Goal: Information Seeking & Learning: Stay updated

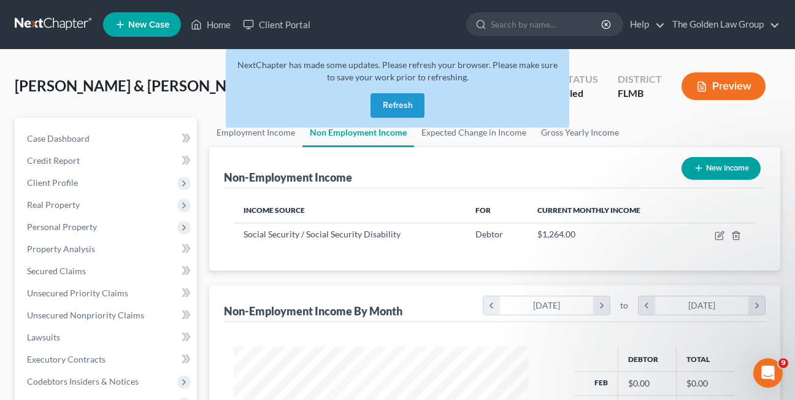
click at [408, 113] on button "Refresh" at bounding box center [397, 105] width 54 height 25
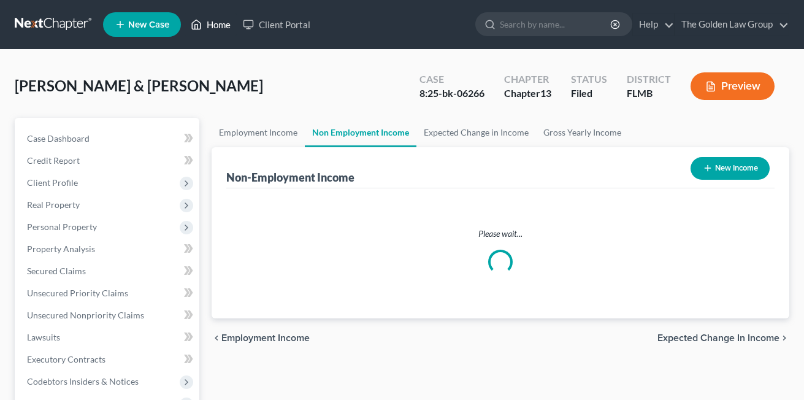
click at [213, 26] on link "Home" at bounding box center [211, 24] width 52 height 22
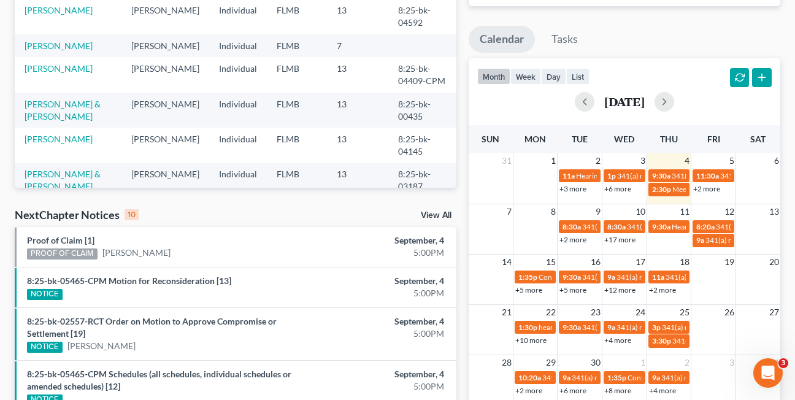
scroll to position [204, 0]
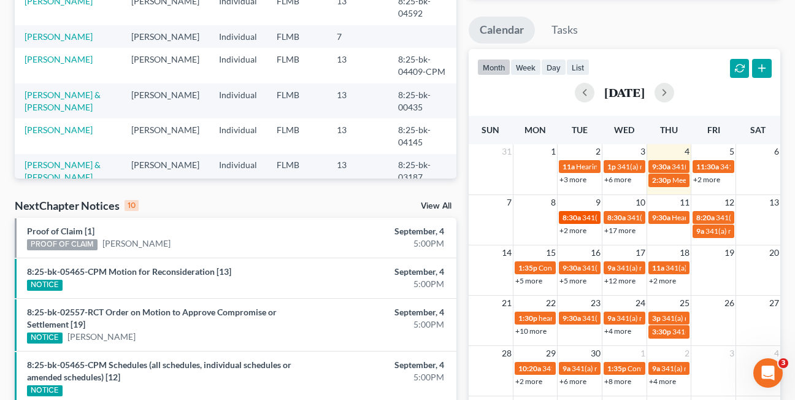
click at [571, 221] on span "8:30a" at bounding box center [571, 217] width 18 height 9
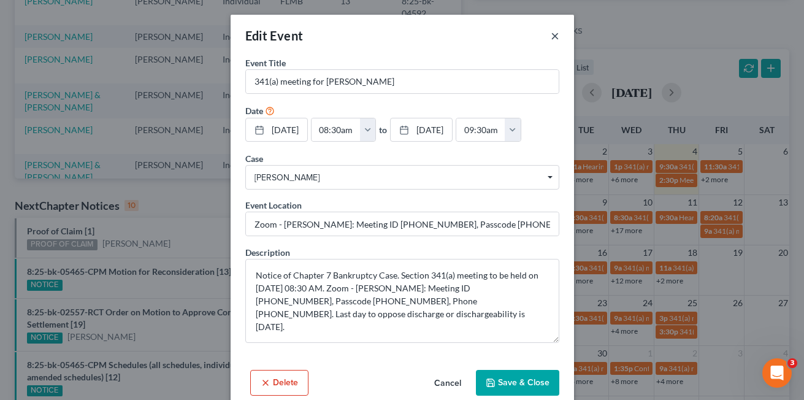
click at [551, 37] on button "×" at bounding box center [555, 35] width 9 height 15
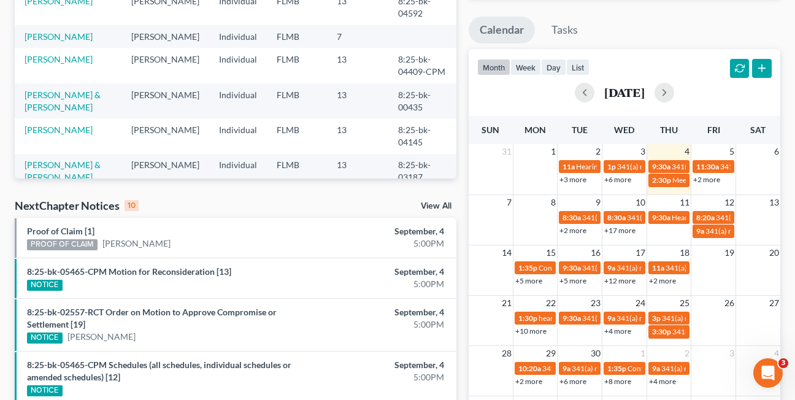
click at [572, 229] on link "+2 more" at bounding box center [572, 230] width 27 height 9
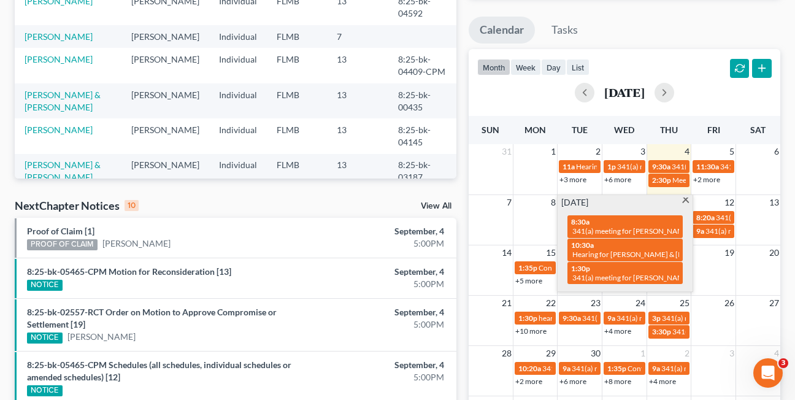
click at [686, 201] on span at bounding box center [685, 201] width 9 height 8
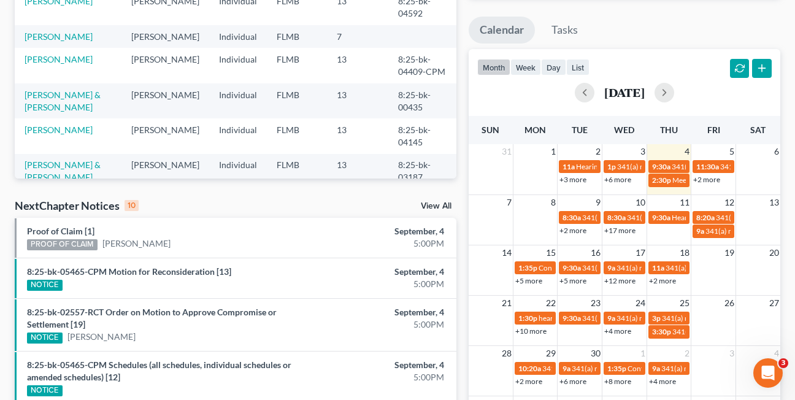
click at [621, 231] on link "+17 more" at bounding box center [619, 230] width 31 height 9
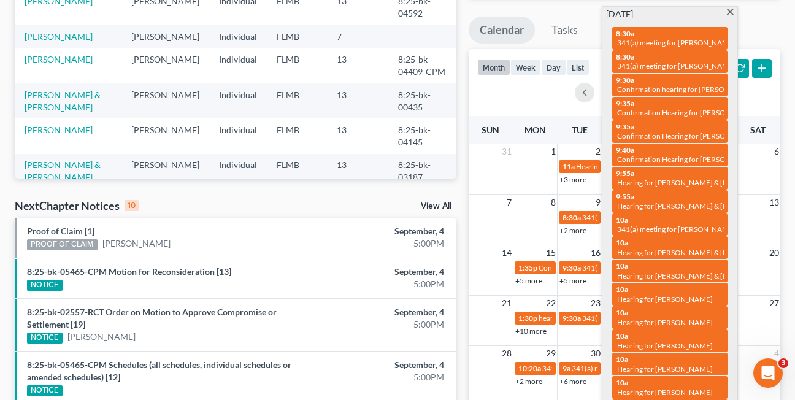
click at [729, 13] on span at bounding box center [730, 13] width 9 height 8
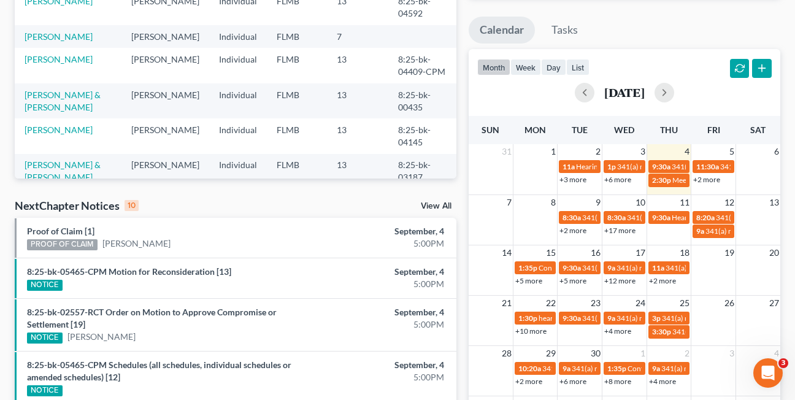
click at [661, 282] on link "+2 more" at bounding box center [662, 280] width 27 height 9
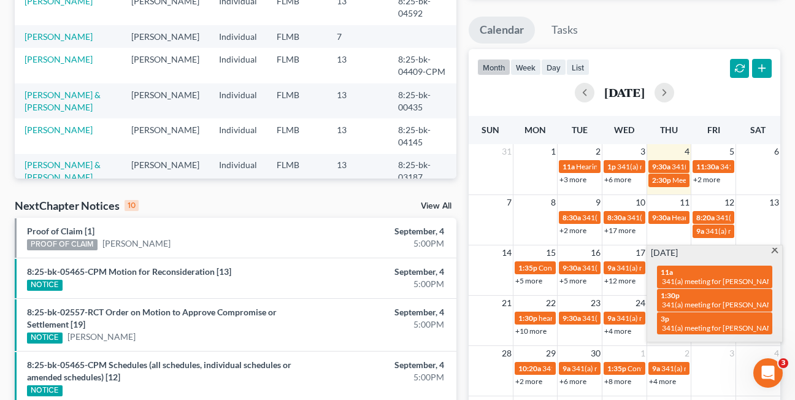
click at [775, 254] on span at bounding box center [774, 252] width 9 height 8
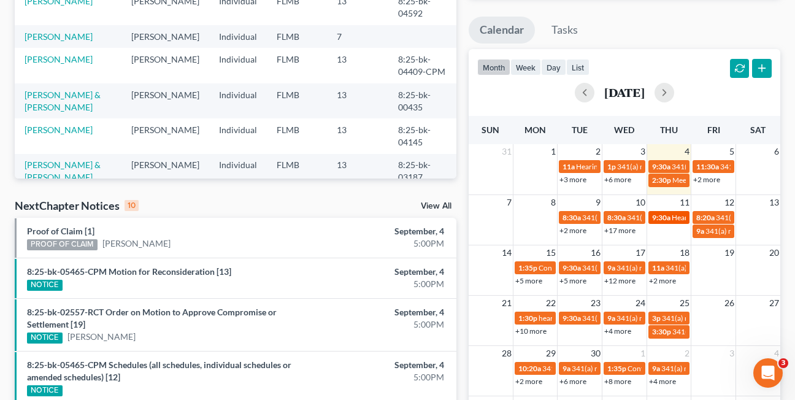
click at [668, 221] on span "9:30a" at bounding box center [661, 217] width 18 height 9
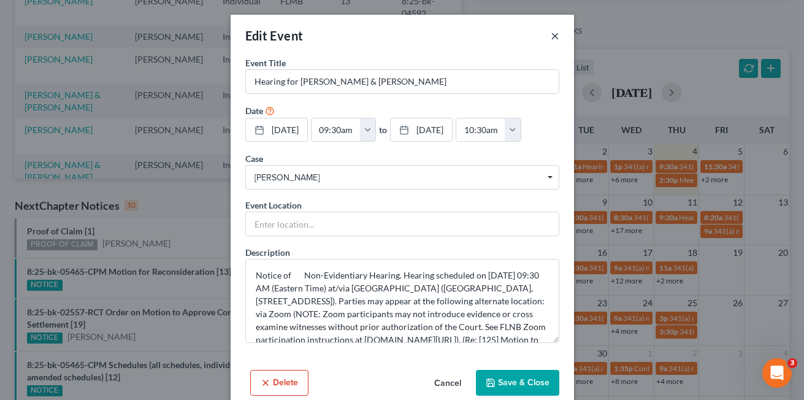
click at [551, 36] on button "×" at bounding box center [555, 35] width 9 height 15
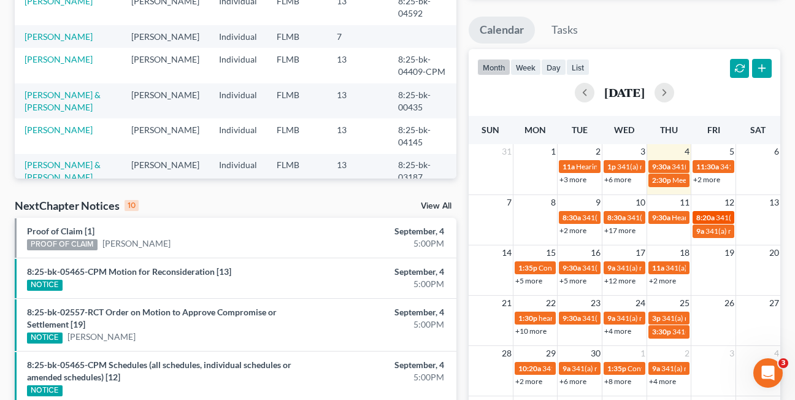
click at [710, 219] on span "8:20a" at bounding box center [705, 217] width 18 height 9
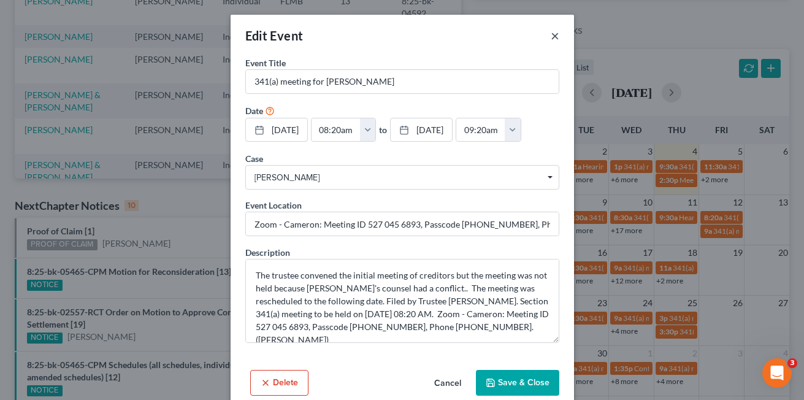
click at [551, 36] on button "×" at bounding box center [555, 35] width 9 height 15
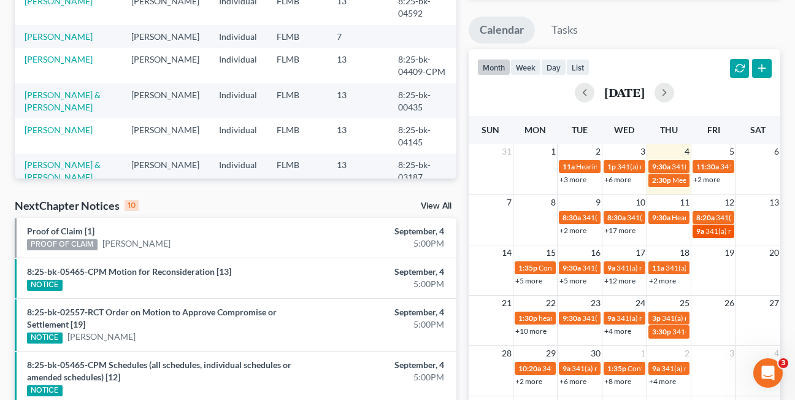
click at [708, 231] on span "341(a) meeting for [PERSON_NAME]" at bounding box center [764, 230] width 118 height 9
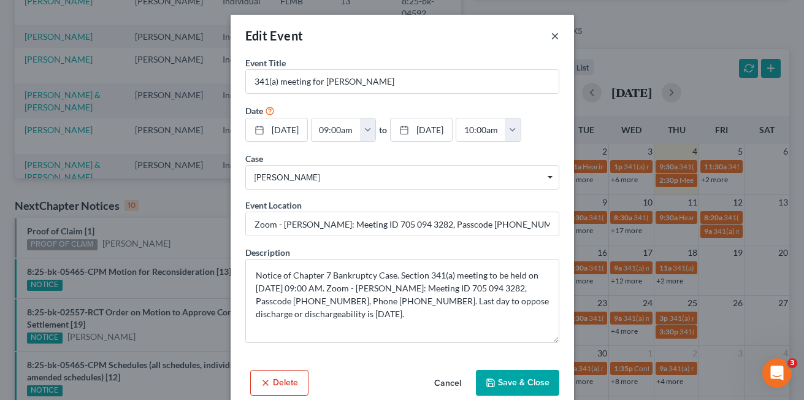
click at [551, 36] on button "×" at bounding box center [555, 35] width 9 height 15
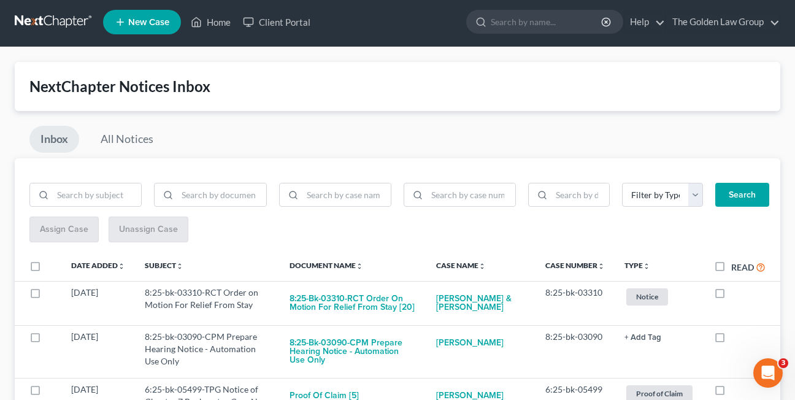
scroll to position [2, 0]
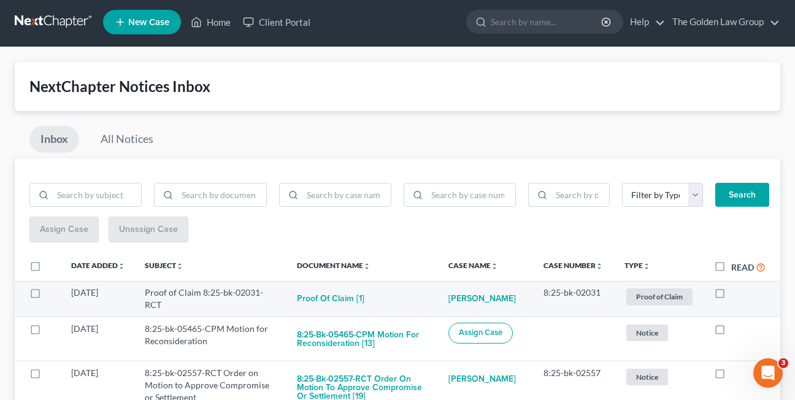
click at [731, 296] on label at bounding box center [731, 296] width 0 height 0
click at [736, 289] on input "checkbox" at bounding box center [740, 290] width 8 height 8
checkbox input "true"
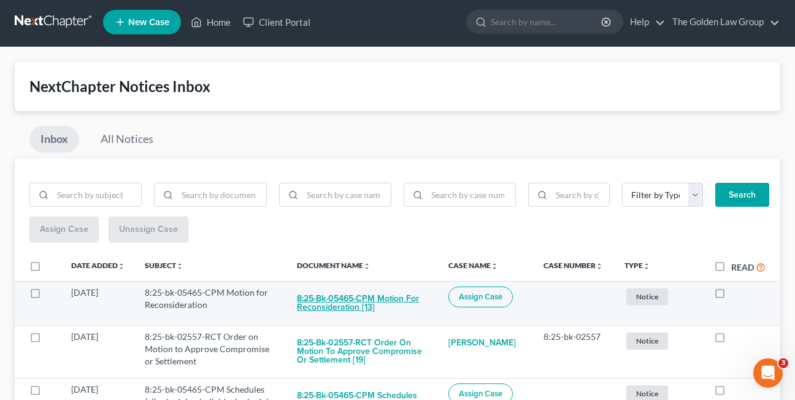
click at [324, 303] on button "8:25-bk-05465-CPM Motion for Reconsideration [13]" at bounding box center [362, 302] width 131 height 33
checkbox input "true"
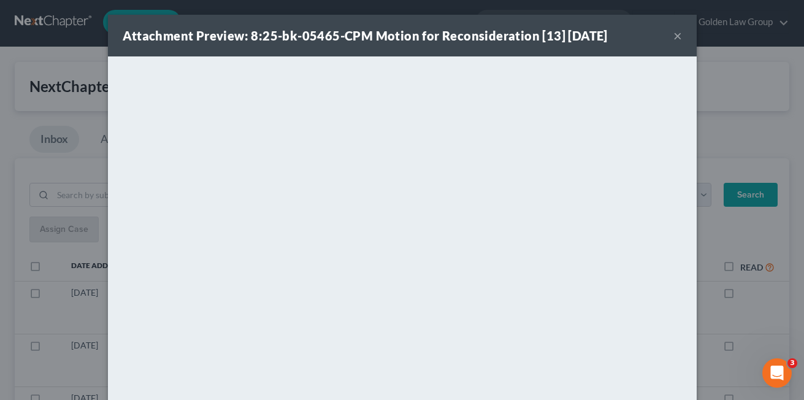
click at [673, 34] on button "×" at bounding box center [677, 35] width 9 height 15
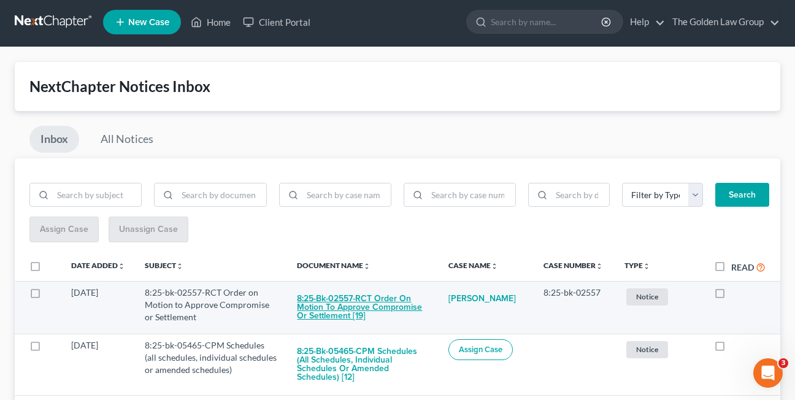
click at [323, 300] on button "8:25-bk-02557-RCT Order on Motion to Approve Compromise or Settlement [19]" at bounding box center [362, 307] width 131 height 42
checkbox input "true"
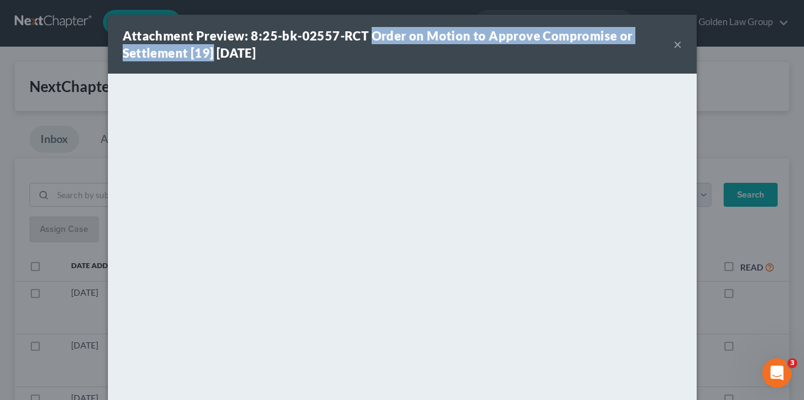
drag, startPoint x: 366, startPoint y: 31, endPoint x: 209, endPoint y: 52, distance: 158.3
click at [209, 52] on strong "Attachment Preview: 8:25-bk-02557-RCT Order on Motion to Approve Compromise or …" at bounding box center [378, 44] width 510 height 32
drag, startPoint x: 209, startPoint y: 52, endPoint x: 197, endPoint y: 48, distance: 12.1
copy strong "Order on Motion to Approve Compromise or Settlement [19]"
click at [673, 45] on button "×" at bounding box center [677, 44] width 9 height 15
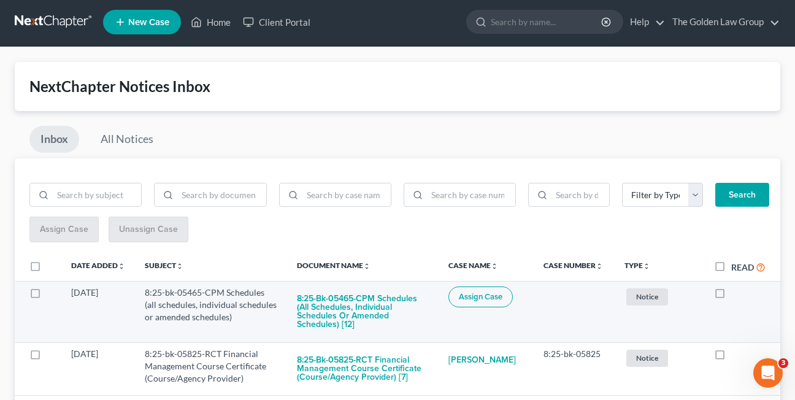
click at [731, 296] on label at bounding box center [731, 296] width 0 height 0
click at [736, 291] on input "checkbox" at bounding box center [740, 290] width 8 height 8
checkbox input "true"
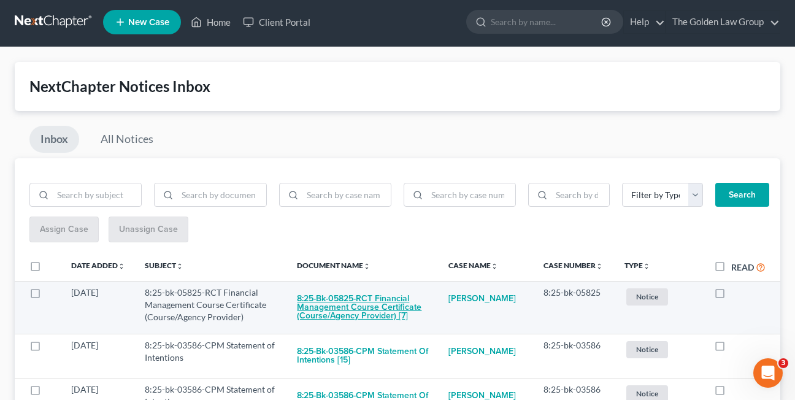
click at [312, 314] on button "8:25-bk-05825-RCT Financial Management Course Certificate (Course/Agency Provid…" at bounding box center [362, 307] width 131 height 42
checkbox input "true"
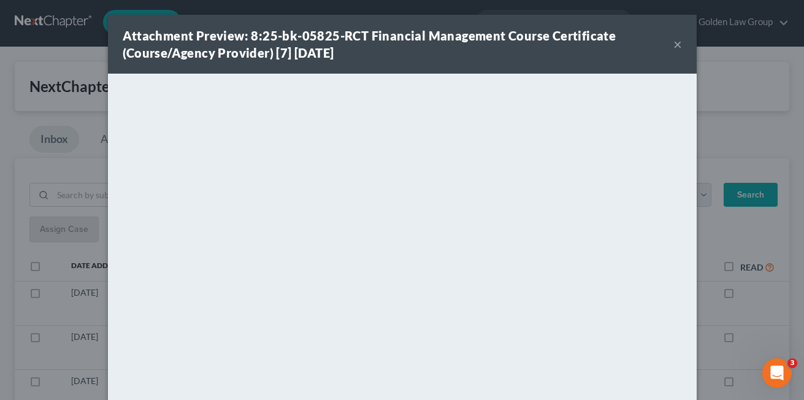
click at [673, 47] on button "×" at bounding box center [677, 44] width 9 height 15
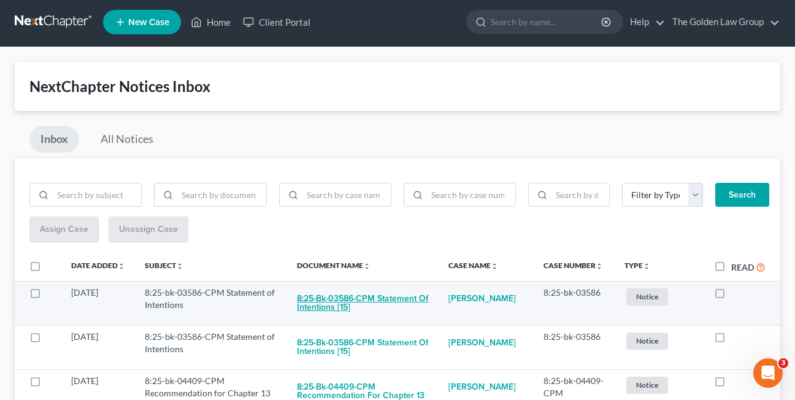
click at [312, 309] on button "8:25-bk-03586-CPM Statement of Intentions [15]" at bounding box center [362, 302] width 131 height 33
checkbox input "true"
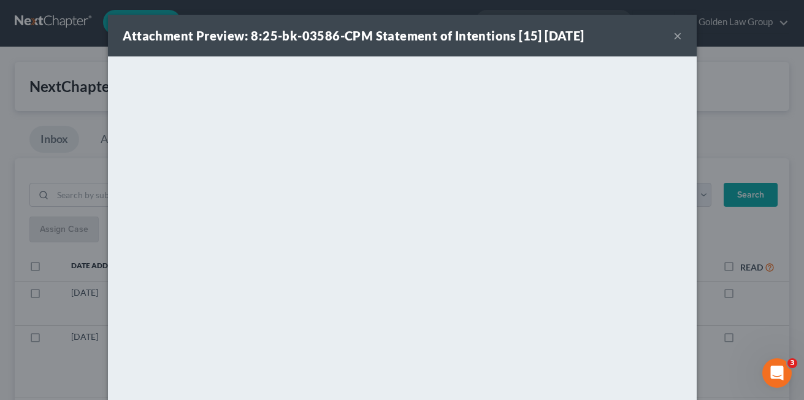
click at [673, 37] on button "×" at bounding box center [677, 35] width 9 height 15
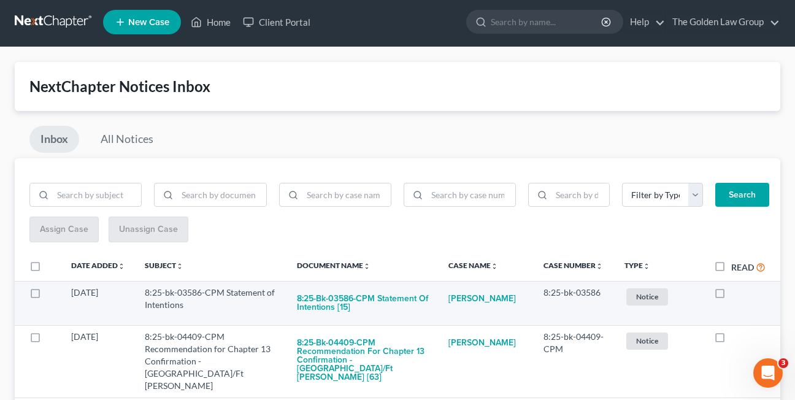
click at [731, 296] on label at bounding box center [731, 296] width 0 height 0
click at [736, 294] on input "checkbox" at bounding box center [740, 290] width 8 height 8
checkbox input "true"
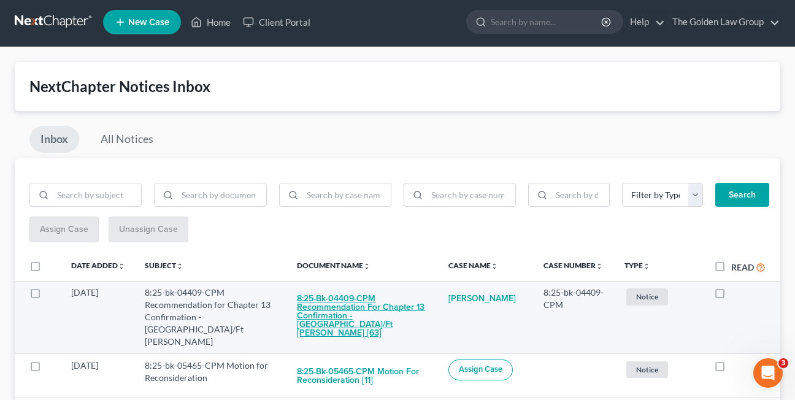
click at [327, 297] on button "8:25-bk-04409-CPM Recommendation for Chapter 13 Confirmation - [GEOGRAPHIC_DATA…" at bounding box center [362, 315] width 131 height 59
checkbox input "true"
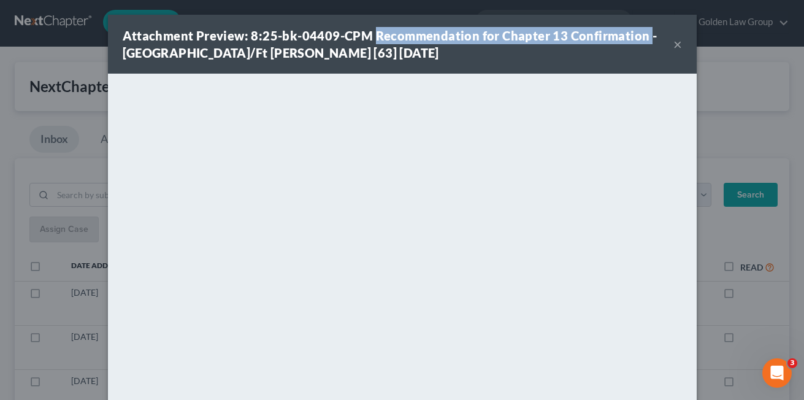
drag, startPoint x: 367, startPoint y: 36, endPoint x: 639, endPoint y: 39, distance: 271.7
click at [639, 39] on strong "Attachment Preview: 8:25-bk-04409-CPM Recommendation for Chapter 13 Confirmatio…" at bounding box center [390, 44] width 535 height 32
drag, startPoint x: 639, startPoint y: 39, endPoint x: 631, endPoint y: 36, distance: 8.3
copy strong "Recommendation for Chapter 13 Confirmation"
click at [441, 61] on div "Attachment Preview: 8:25-bk-04409-CPM Recommendation for Chapter 13 Confirmatio…" at bounding box center [402, 44] width 589 height 59
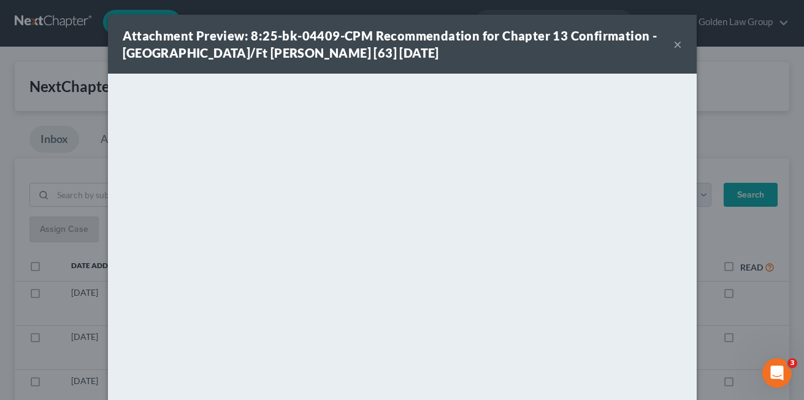
click at [673, 44] on button "×" at bounding box center [677, 44] width 9 height 15
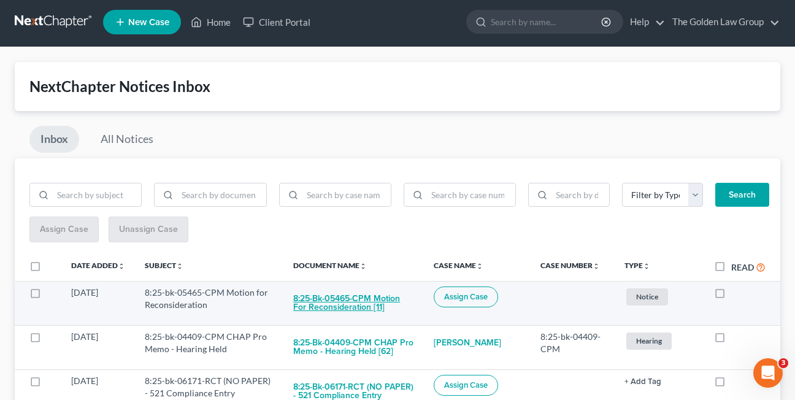
click at [341, 305] on button "8:25-bk-05465-CPM Motion for Reconsideration [11]" at bounding box center [353, 302] width 121 height 33
checkbox input "true"
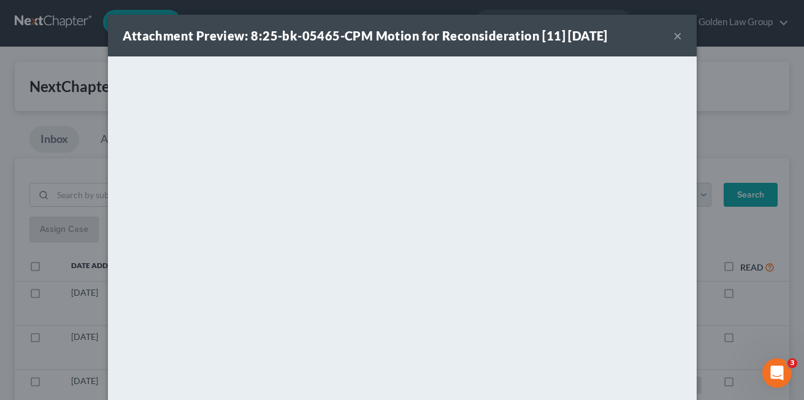
click at [673, 34] on button "×" at bounding box center [677, 35] width 9 height 15
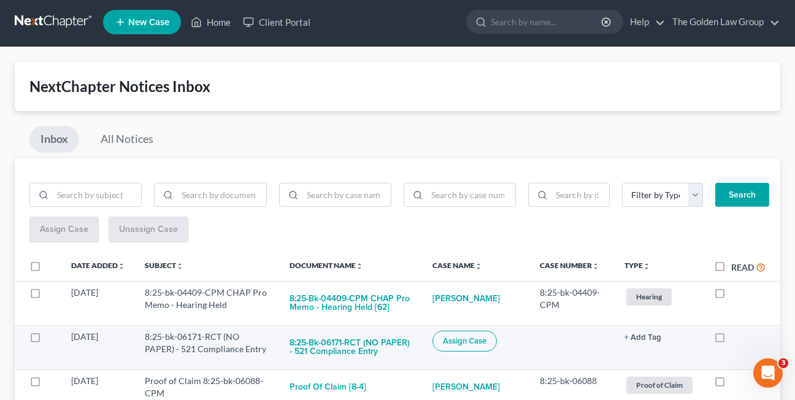
click at [731, 340] on label at bounding box center [731, 340] width 0 height 0
click at [736, 337] on input "checkbox" at bounding box center [740, 335] width 8 height 8
checkbox input "true"
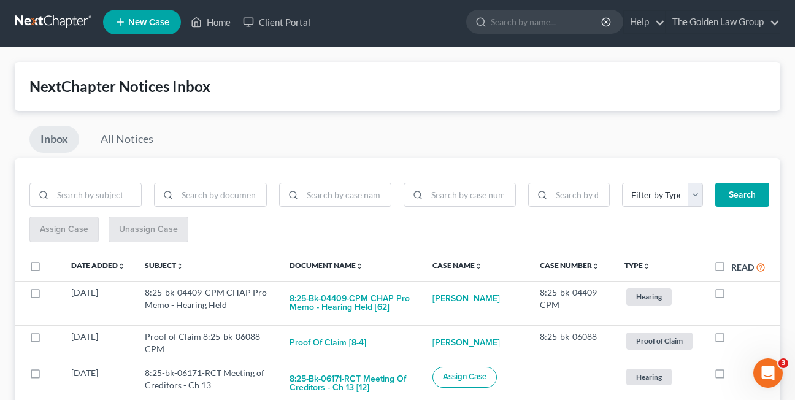
click at [731, 340] on label at bounding box center [731, 340] width 0 height 0
click at [736, 337] on input "checkbox" at bounding box center [740, 335] width 8 height 8
checkbox input "true"
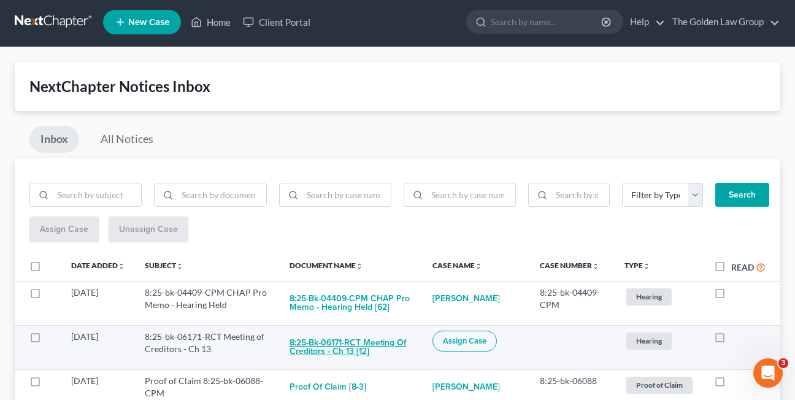
click at [321, 353] on button "8:25-bk-06171-RCT Meeting of Creditors - Ch 13 [12]" at bounding box center [350, 347] width 123 height 33
checkbox input "true"
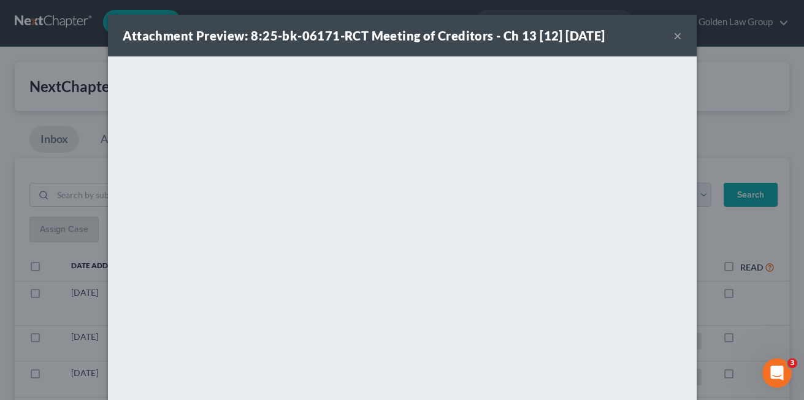
click at [673, 33] on button "×" at bounding box center [677, 35] width 9 height 15
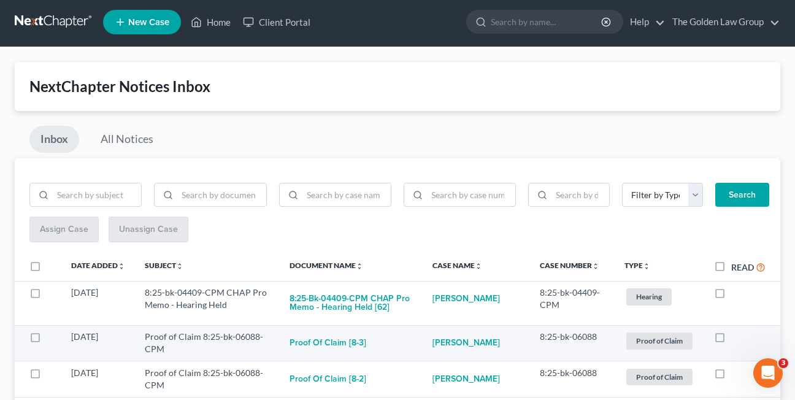
click at [731, 340] on label at bounding box center [731, 340] width 0 height 0
click at [736, 338] on input "checkbox" at bounding box center [740, 335] width 8 height 8
checkbox input "true"
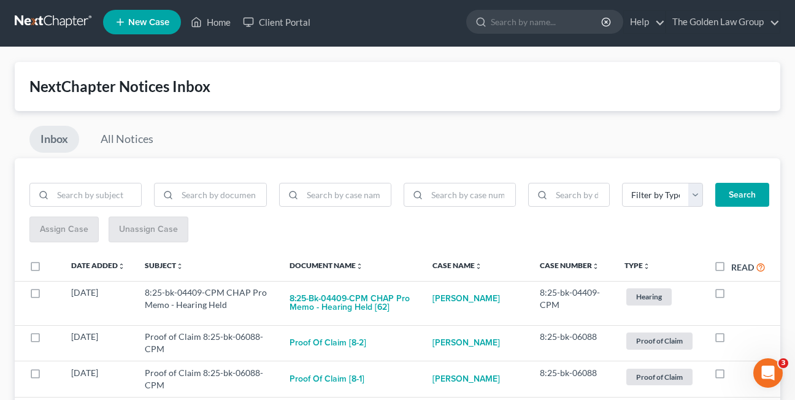
click at [731, 340] on label at bounding box center [731, 340] width 0 height 0
click at [736, 338] on input "checkbox" at bounding box center [740, 335] width 8 height 8
checkbox input "true"
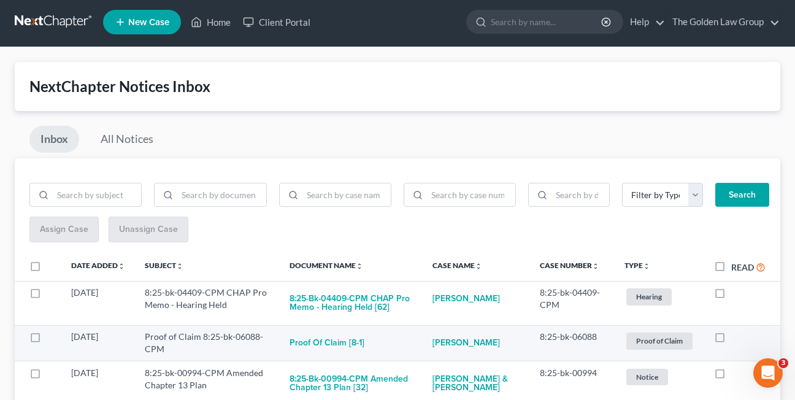
click at [731, 340] on label at bounding box center [731, 340] width 0 height 0
click at [736, 338] on input "checkbox" at bounding box center [740, 335] width 8 height 8
checkbox input "true"
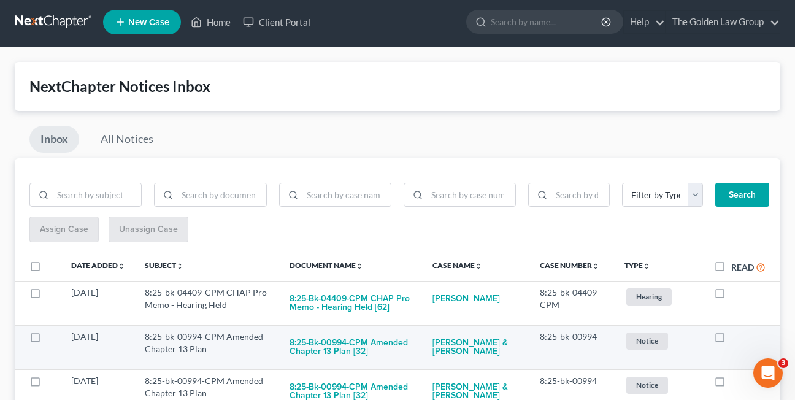
click at [731, 340] on label at bounding box center [731, 340] width 0 height 0
click at [736, 339] on input "checkbox" at bounding box center [740, 335] width 8 height 8
checkbox input "true"
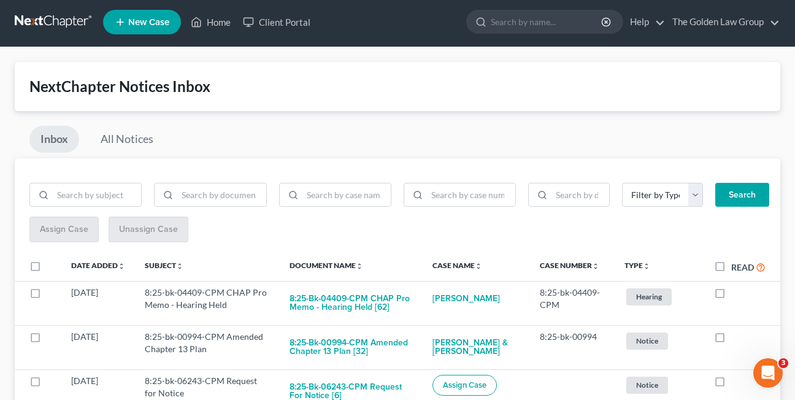
click at [731, 340] on label at bounding box center [731, 340] width 0 height 0
click at [736, 339] on input "checkbox" at bounding box center [740, 335] width 8 height 8
checkbox input "true"
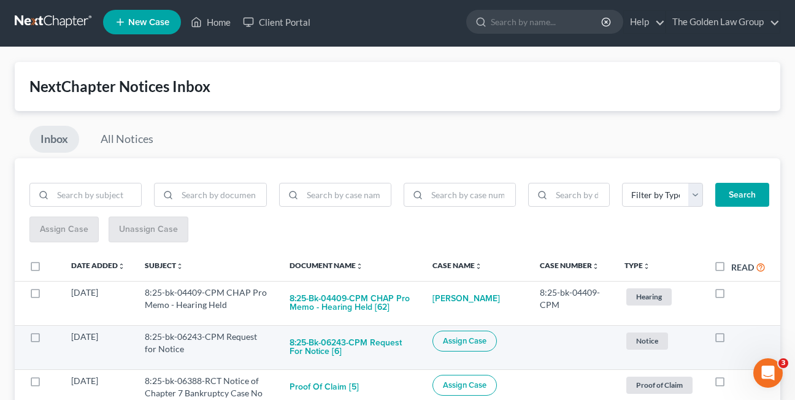
click at [731, 340] on label at bounding box center [731, 340] width 0 height 0
click at [736, 339] on input "checkbox" at bounding box center [740, 335] width 8 height 8
checkbox input "true"
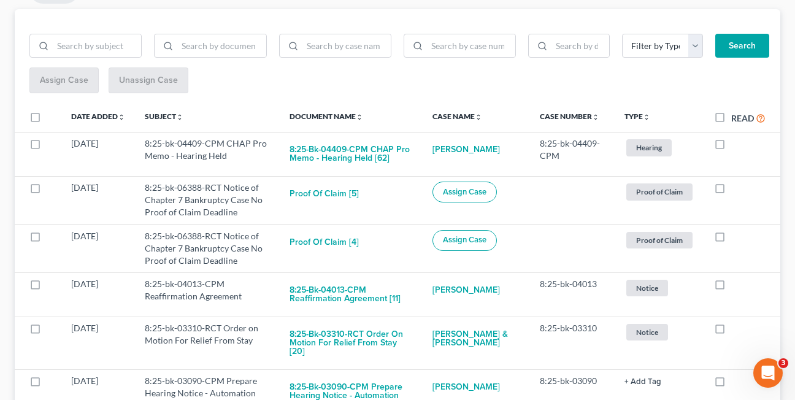
scroll to position [154, 0]
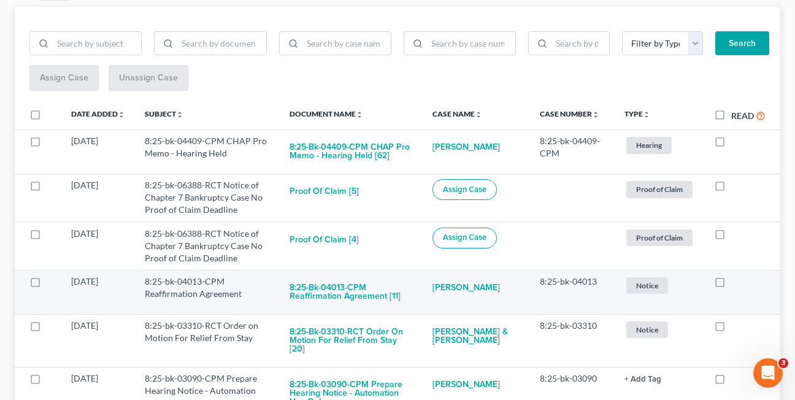
click at [731, 285] on label at bounding box center [731, 285] width 0 height 0
click at [736, 282] on input "checkbox" at bounding box center [740, 279] width 8 height 8
checkbox input "true"
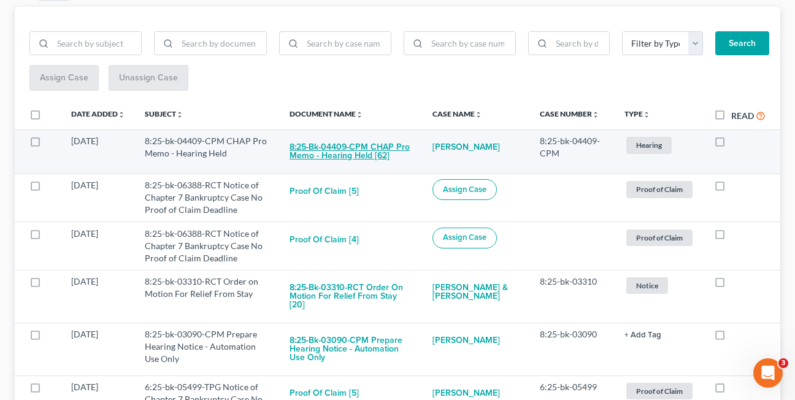
click at [332, 153] on button "8:25-bk-04409-CPM CHAP Pro Memo - Hearing Held [62]" at bounding box center [350, 151] width 123 height 33
checkbox input "true"
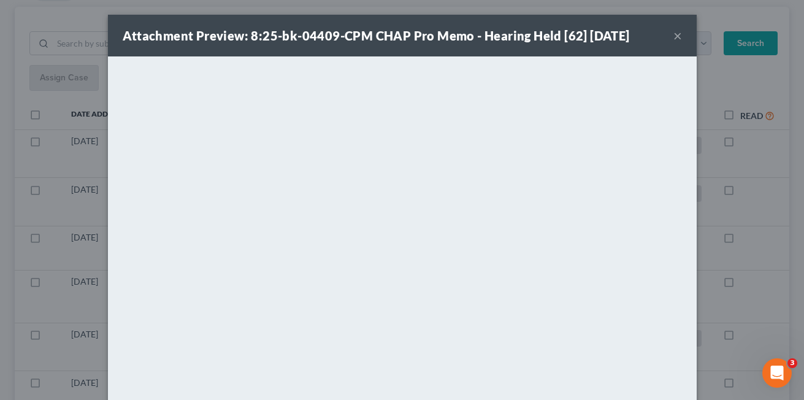
click at [673, 34] on button "×" at bounding box center [677, 35] width 9 height 15
